Goal: Transaction & Acquisition: Subscribe to service/newsletter

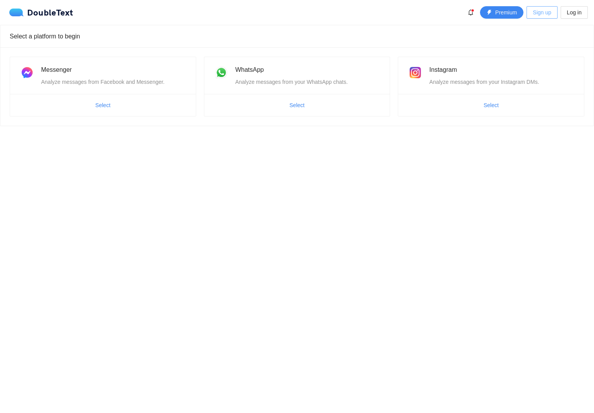
click at [544, 12] on span "Sign up" at bounding box center [542, 12] width 18 height 9
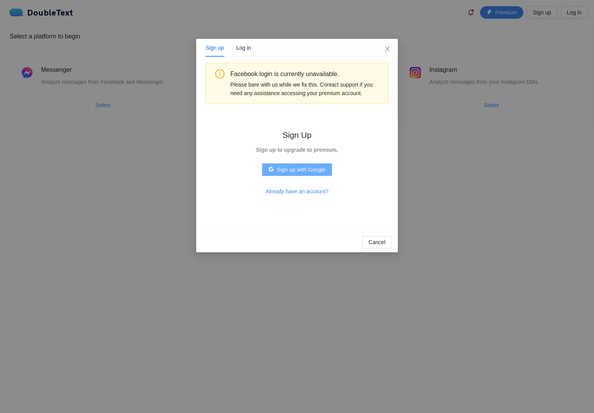
click at [303, 172] on span "Sign up with Google" at bounding box center [301, 169] width 48 height 9
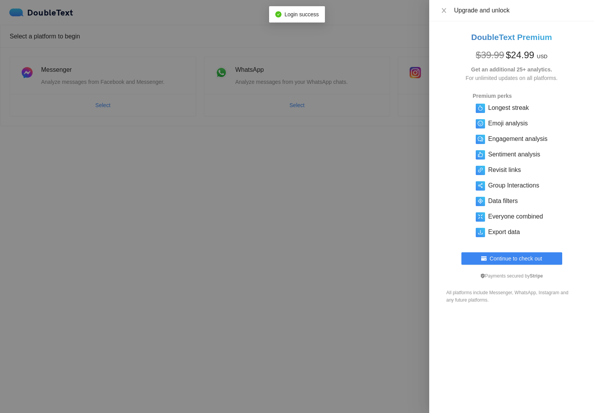
click at [464, 97] on div "DoubleText Premium $ 39.99 $ 24.99 USD Get an additional 25+ analytics. For unl…" at bounding box center [512, 148] width 146 height 234
click at [428, 95] on div at bounding box center [297, 206] width 594 height 413
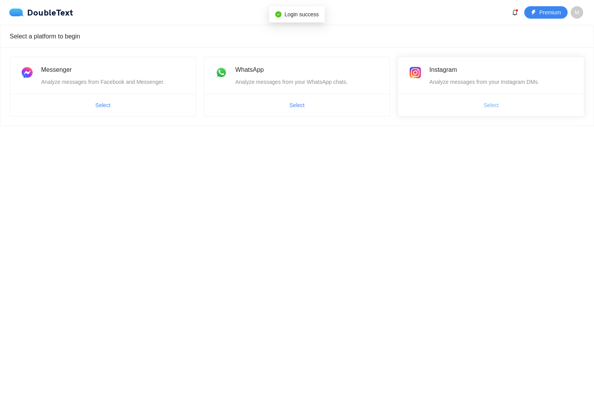
click at [494, 109] on span "Select" at bounding box center [491, 105] width 15 height 9
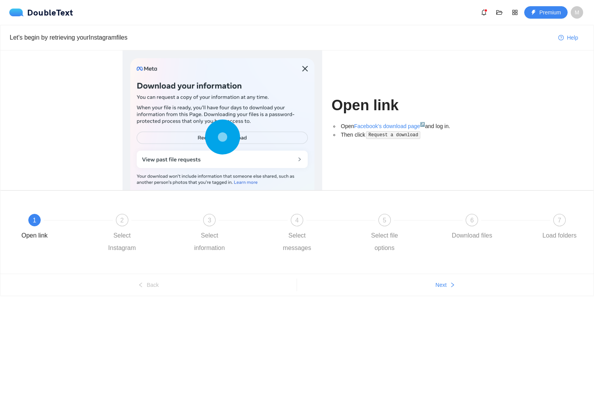
click at [215, 139] on icon at bounding box center [222, 137] width 35 height 35
click at [475, 226] on div "6 Download files" at bounding box center [494, 228] width 88 height 28
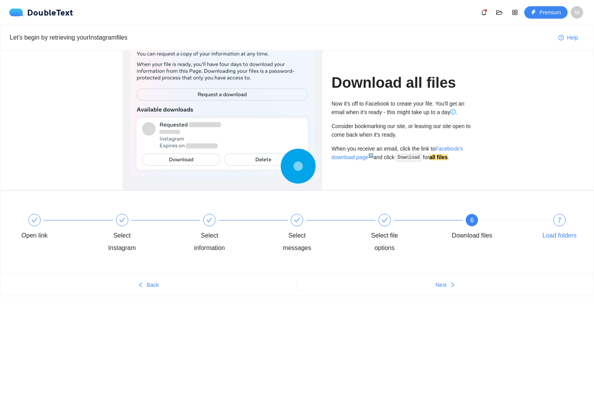
click at [555, 218] on div "7" at bounding box center [560, 220] width 12 height 12
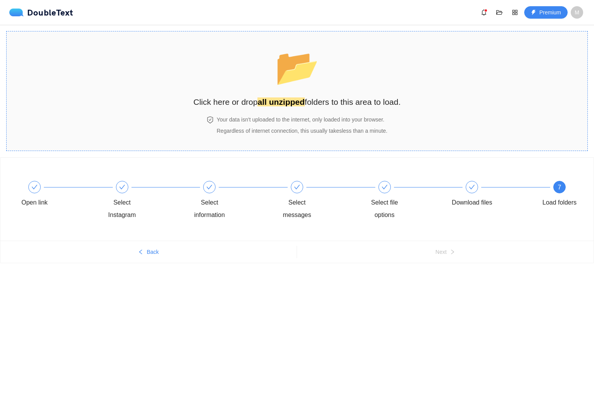
click at [299, 97] on strong "all unzipped" at bounding box center [281, 101] width 47 height 9
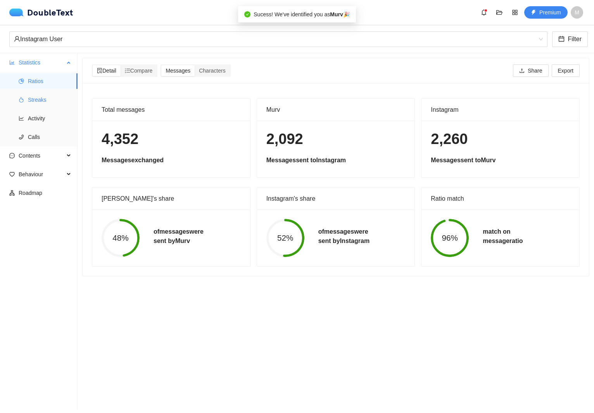
click at [50, 101] on span "Streaks" at bounding box center [49, 100] width 43 height 16
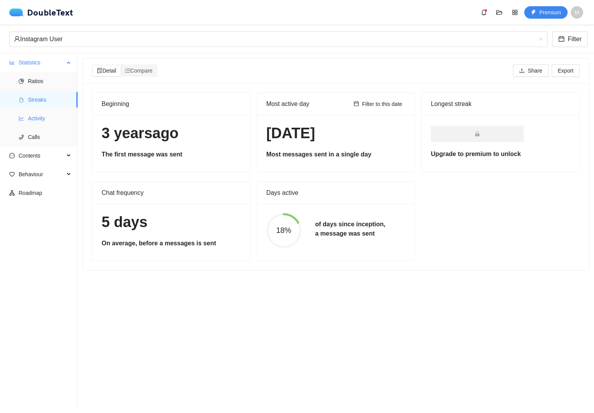
click at [46, 121] on span "Activity" at bounding box center [49, 119] width 43 height 16
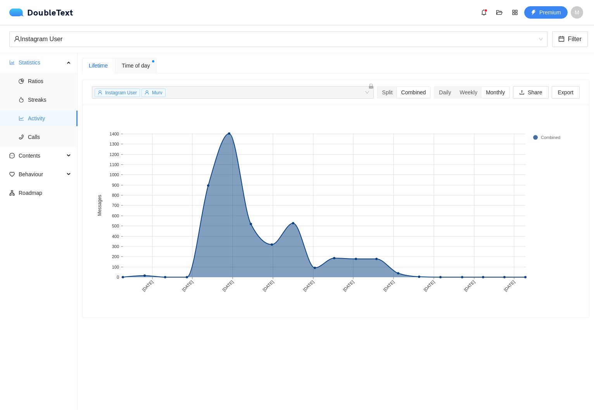
click at [133, 93] on span "Instagram User" at bounding box center [121, 92] width 32 height 5
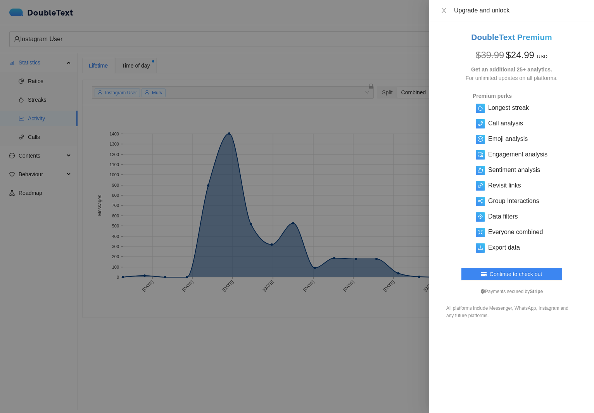
click at [416, 301] on div at bounding box center [297, 206] width 594 height 413
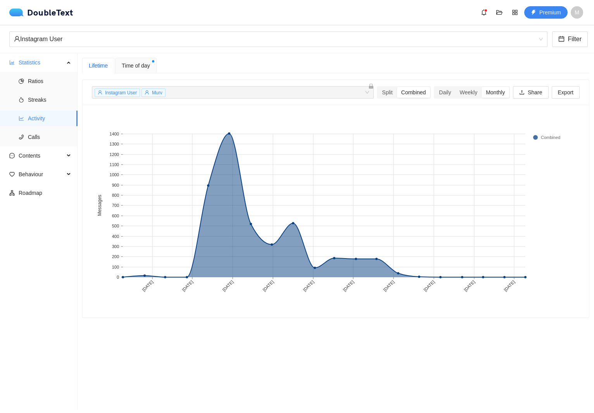
click at [461, 66] on div "Lifetime Time of day" at bounding box center [336, 66] width 508 height 16
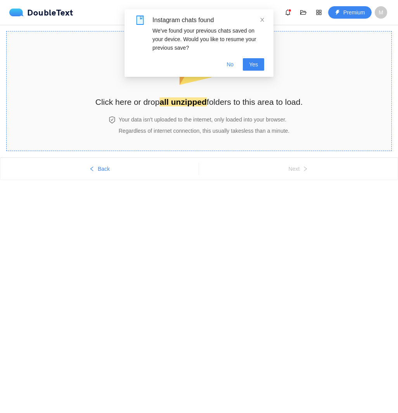
click at [212, 99] on h2 "Click here or drop all unzipped folders to this area to load." at bounding box center [199, 101] width 208 height 13
click at [98, 172] on span "Back" at bounding box center [104, 169] width 12 height 9
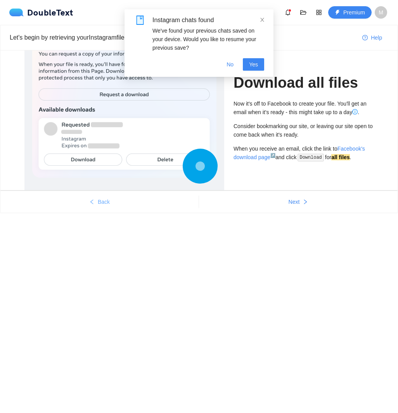
click at [116, 205] on button "Back" at bounding box center [99, 202] width 198 height 12
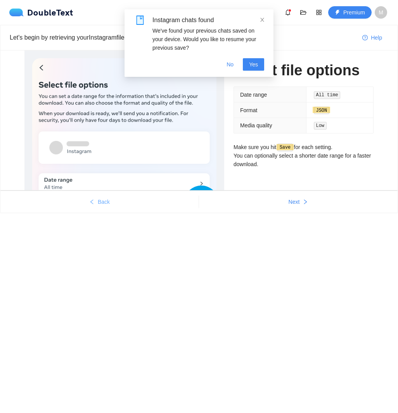
click at [116, 205] on button "Back" at bounding box center [99, 202] width 198 height 12
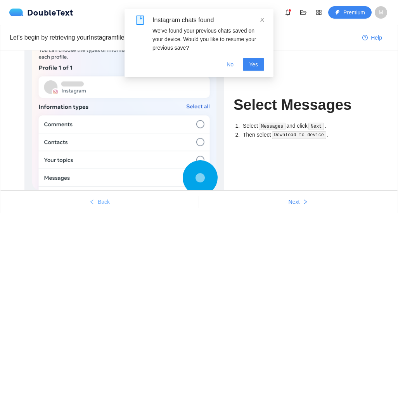
click at [116, 205] on button "Back" at bounding box center [99, 202] width 198 height 12
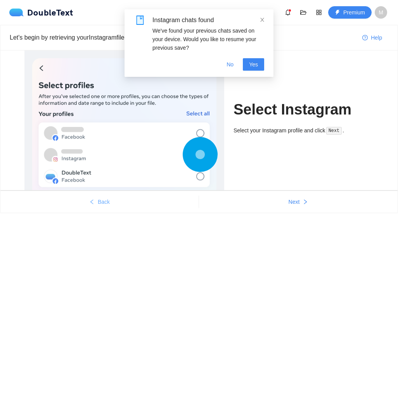
click at [116, 205] on button "Back" at bounding box center [99, 202] width 198 height 12
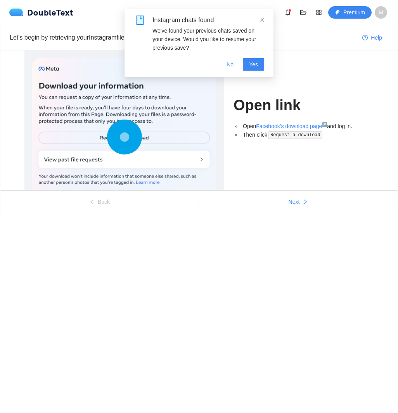
click at [298, 210] on ul "Back Next" at bounding box center [198, 202] width 397 height 22
click at [298, 204] on span "Next" at bounding box center [294, 201] width 11 height 9
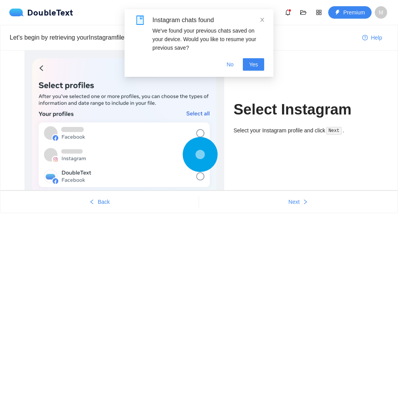
click at [266, 19] on div "Instagram chats found We've found your previous chats saved on your device. Wou…" at bounding box center [199, 43] width 149 height 68
click at [262, 19] on icon "close" at bounding box center [262, 19] width 5 height 5
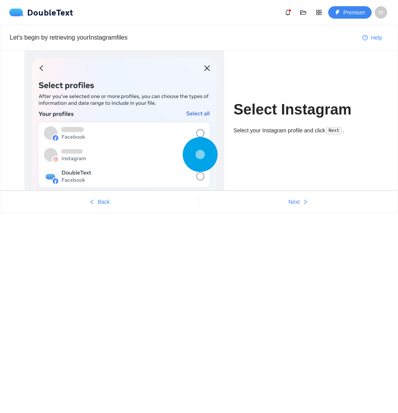
click at [381, 9] on span "M" at bounding box center [381, 12] width 5 height 12
click at [367, 59] on li "Log out" at bounding box center [368, 53] width 47 height 12
click at [398, 203] on html "DoubleText Premium Sign up Log in 📂 Click here or drop all unzipped folders to …" at bounding box center [199, 206] width 398 height 413
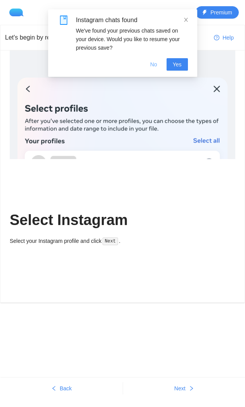
click at [155, 64] on span "No" at bounding box center [153, 64] width 7 height 9
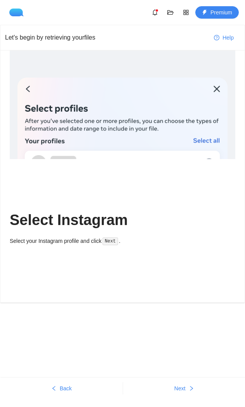
click at [164, 42] on div "Let's begin by retrieving your files" at bounding box center [106, 38] width 203 height 10
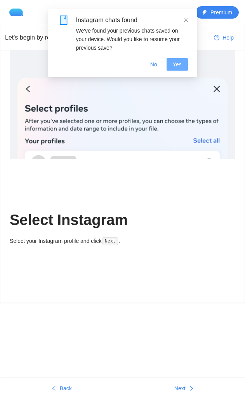
click at [180, 67] on span "Yes" at bounding box center [177, 64] width 9 height 9
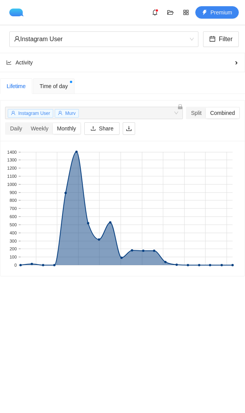
click at [47, 113] on span "Instagram User" at bounding box center [34, 113] width 32 height 5
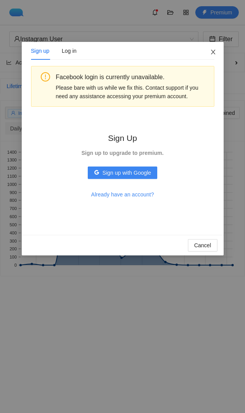
click at [207, 59] on span "Close" at bounding box center [213, 52] width 21 height 21
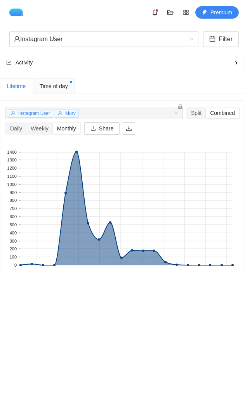
click at [165, 27] on div "Instagram User Filter" at bounding box center [122, 39] width 245 height 28
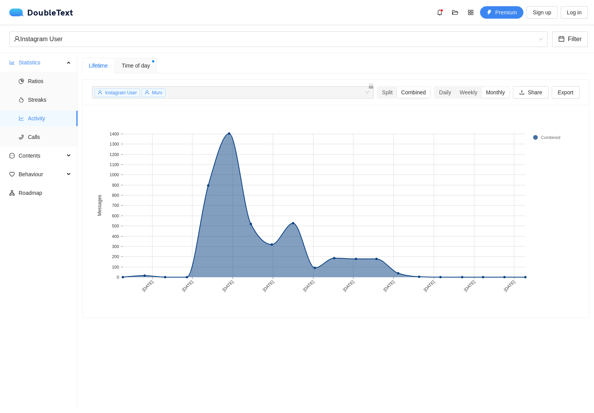
click at [128, 90] on span "Instagram User" at bounding box center [121, 92] width 32 height 5
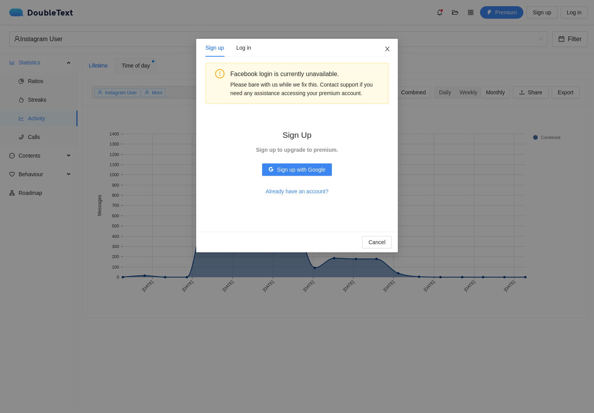
click at [244, 49] on icon "close" at bounding box center [388, 49] width 6 height 6
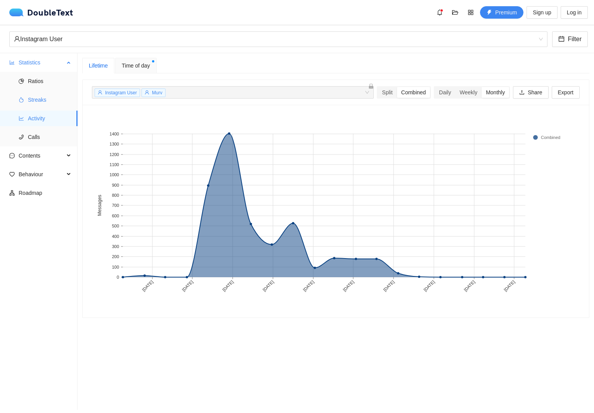
click at [43, 99] on span "Streaks" at bounding box center [49, 100] width 43 height 16
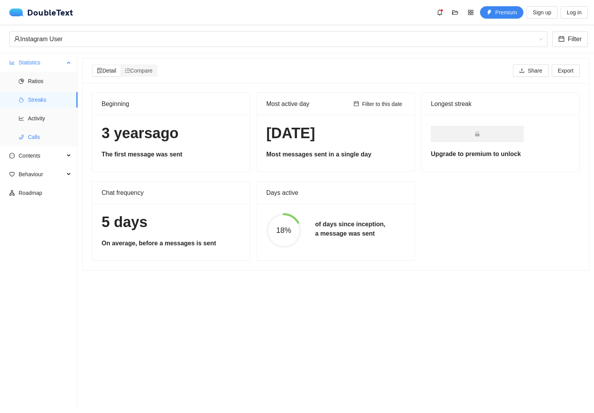
click at [50, 131] on span "Calls" at bounding box center [49, 137] width 43 height 16
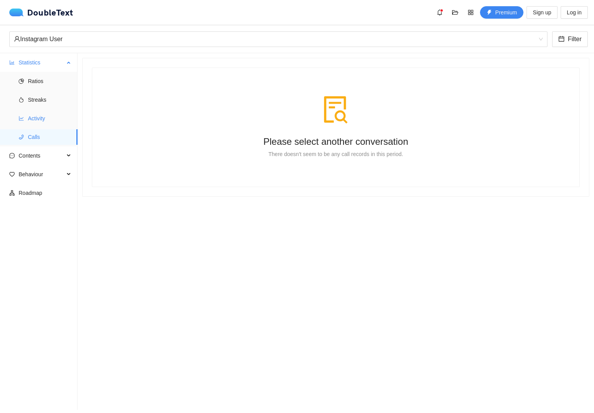
click at [48, 125] on span "Activity" at bounding box center [49, 119] width 43 height 16
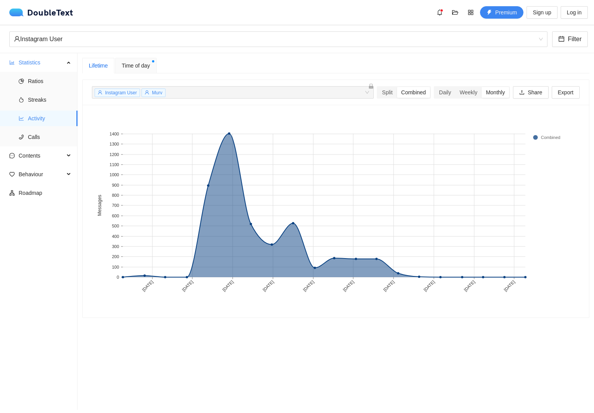
click at [129, 89] on span "Instagram User" at bounding box center [117, 92] width 45 height 9
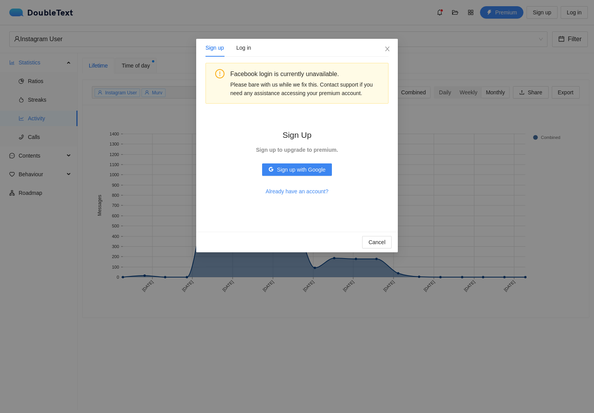
click at [130, 90] on div "Sign up Log in Facebook login is currently unavailable. Please bare with us whi…" at bounding box center [297, 206] width 594 height 413
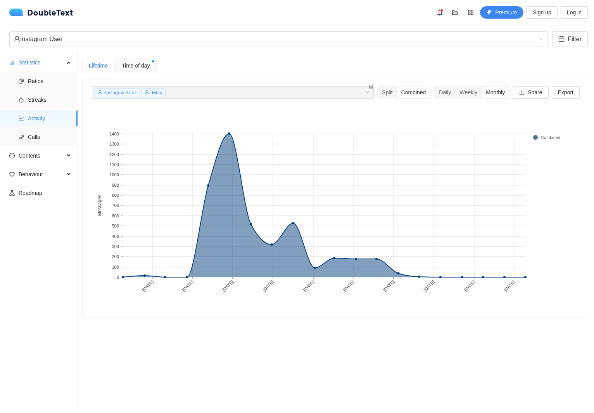
click at [142, 64] on span "Time of day" at bounding box center [136, 65] width 28 height 9
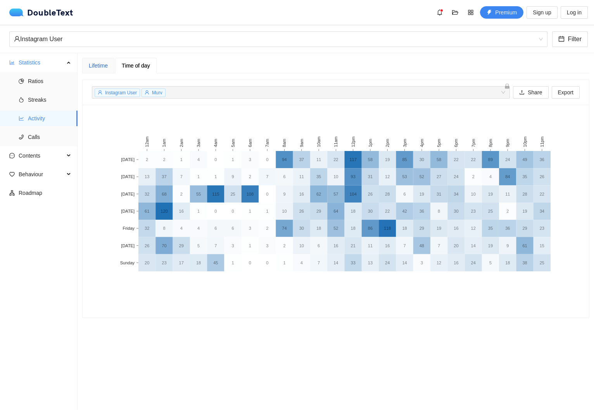
click at [94, 68] on div "Lifetime" at bounding box center [98, 65] width 19 height 9
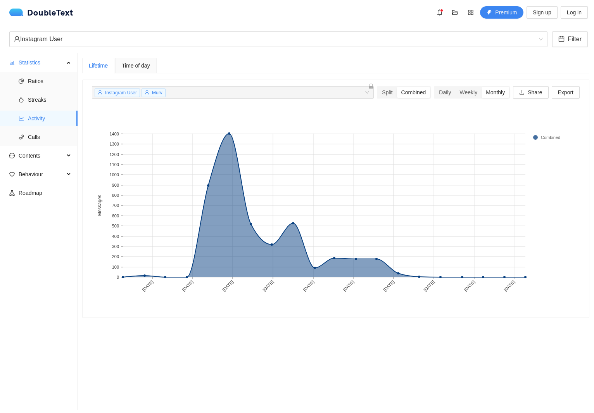
click at [57, 165] on ul "Statistics Ratios Streaks Activity Calls Contents Behaviour Roadmap" at bounding box center [39, 231] width 78 height 357
click at [57, 176] on span "Behaviour" at bounding box center [42, 174] width 46 height 16
click at [44, 193] on span "Engagement" at bounding box center [49, 193] width 43 height 16
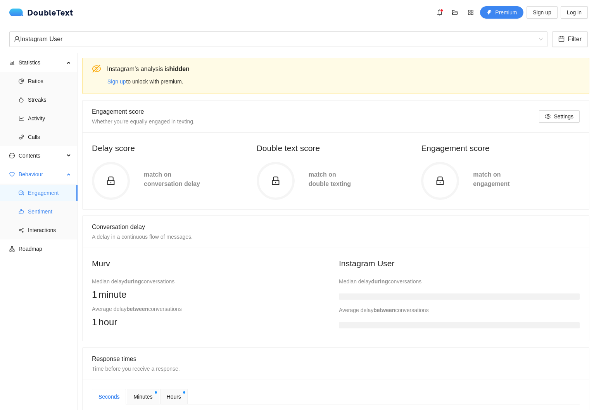
click at [44, 210] on span "Sentiment" at bounding box center [49, 212] width 43 height 16
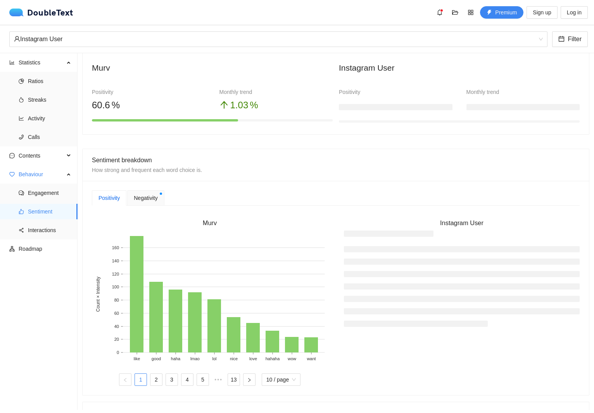
scroll to position [93, 0]
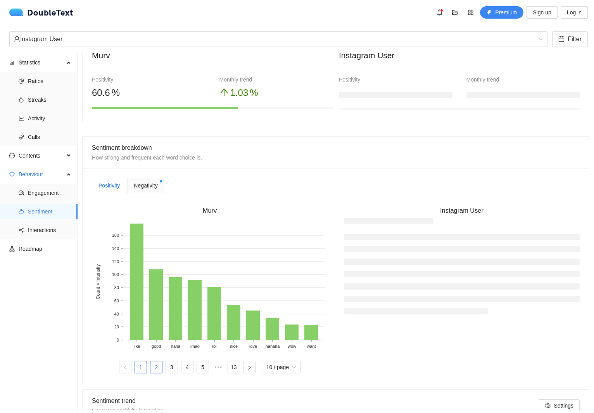
click at [154, 370] on link "2" at bounding box center [157, 367] width 12 height 12
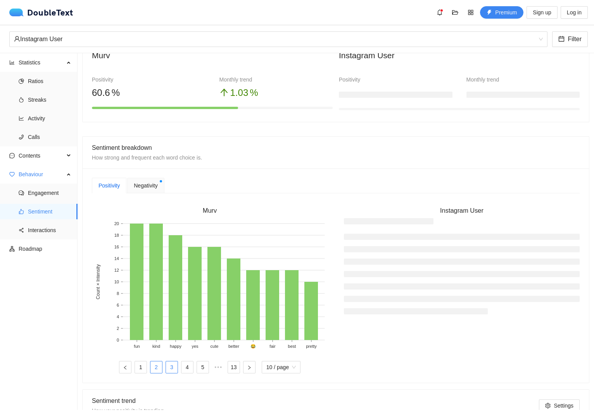
click at [168, 369] on link "3" at bounding box center [172, 367] width 12 height 12
click at [136, 367] on link "1" at bounding box center [141, 367] width 12 height 12
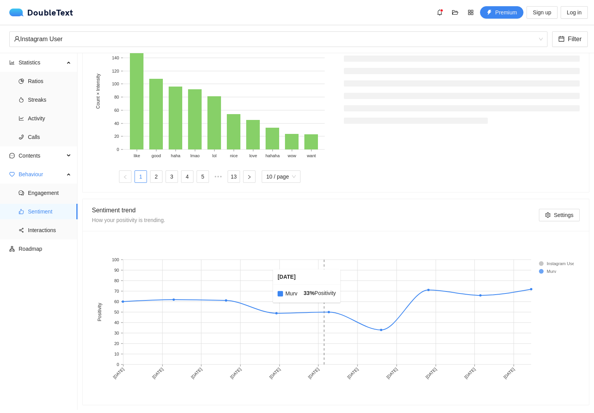
scroll to position [0, 0]
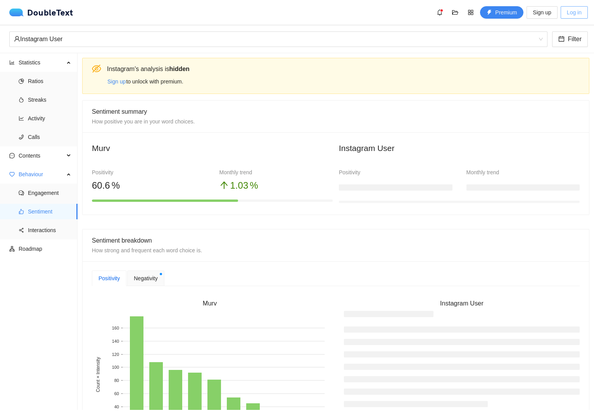
click at [244, 15] on span "Log in" at bounding box center [574, 12] width 15 height 9
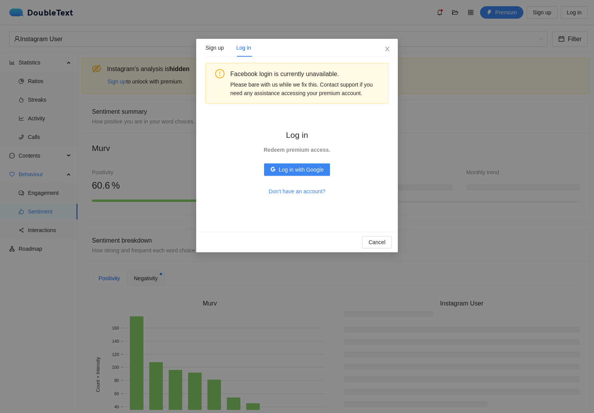
click at [244, 159] on div "Log in Redeem premium access. Log in with Google Don't have an account?" at bounding box center [297, 163] width 94 height 94
click at [244, 165] on button "Log in with Google" at bounding box center [297, 169] width 66 height 12
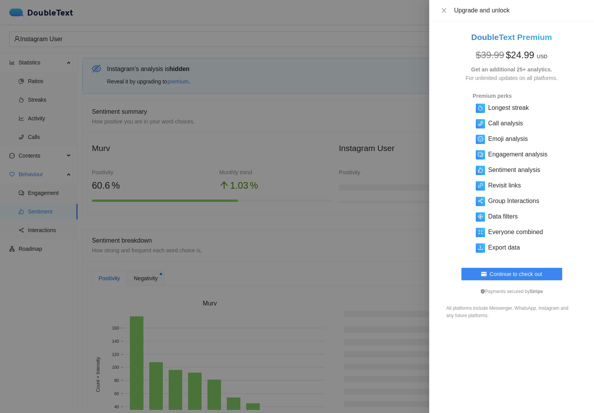
click at [133, 153] on div at bounding box center [297, 206] width 594 height 413
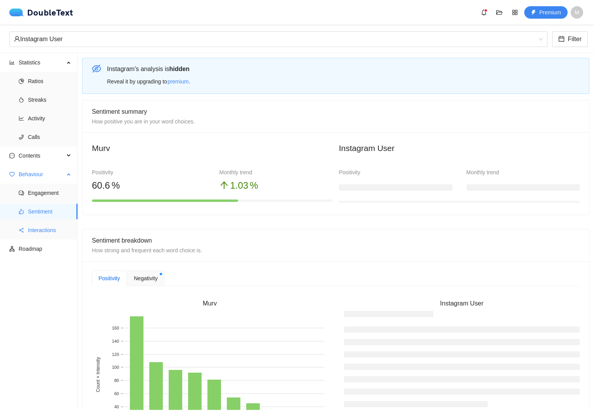
click at [44, 232] on span "Interactions" at bounding box center [49, 230] width 43 height 16
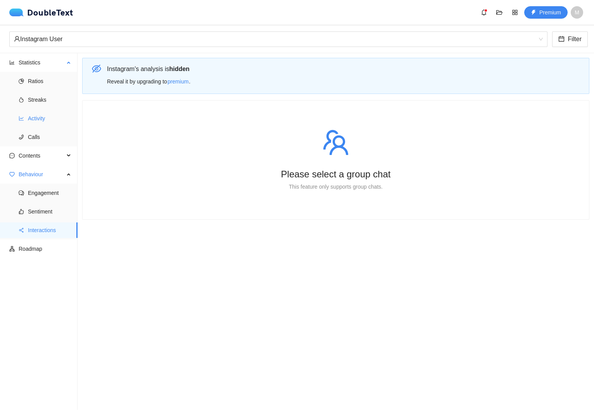
click at [34, 118] on span "Activity" at bounding box center [49, 119] width 43 height 16
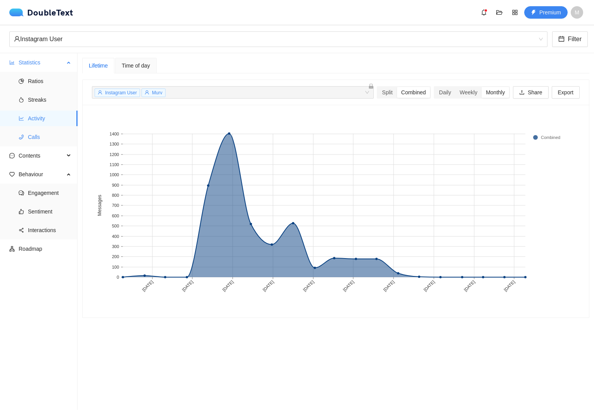
click at [34, 135] on span "Calls" at bounding box center [49, 137] width 43 height 16
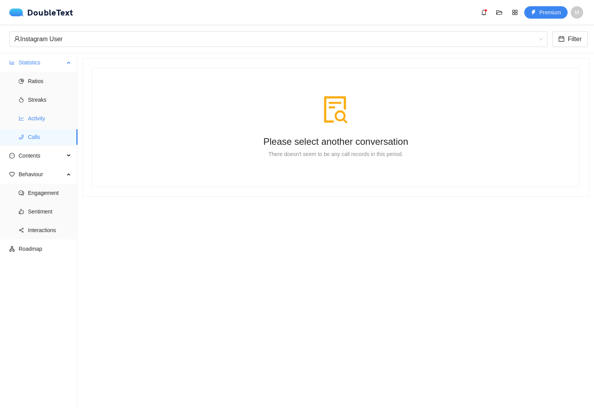
click at [40, 114] on span "Activity" at bounding box center [49, 119] width 43 height 16
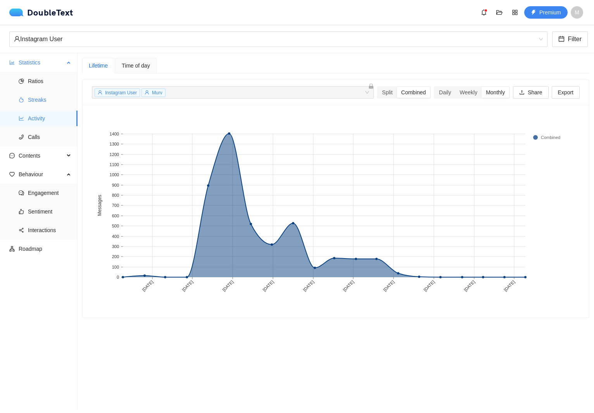
click at [40, 95] on span "Streaks" at bounding box center [49, 100] width 43 height 16
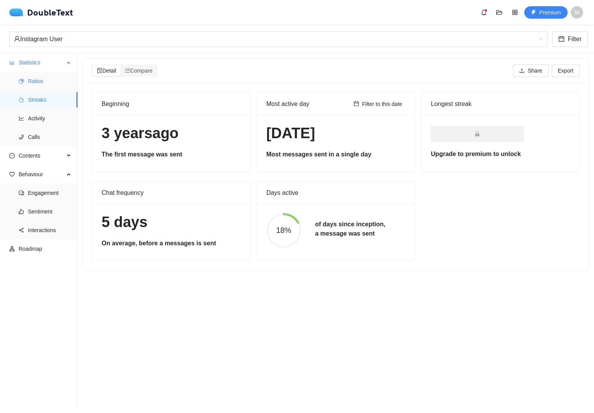
click at [43, 78] on span "Ratios" at bounding box center [49, 81] width 43 height 16
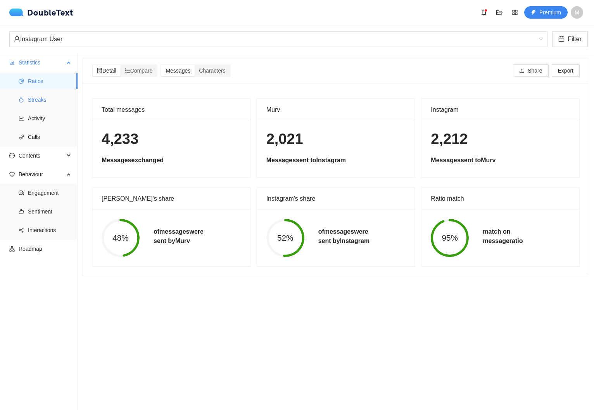
click at [48, 94] on span "Streaks" at bounding box center [49, 100] width 43 height 16
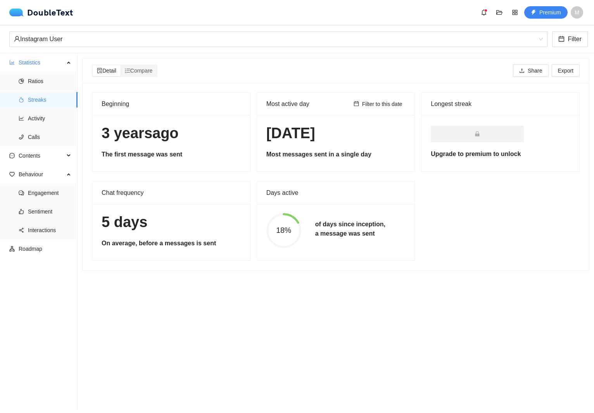
click at [178, 307] on section "Detail Compare Share Export Beginning 3 years ago The first message was sent Mo…" at bounding box center [336, 231] width 517 height 357
